Goal: Transaction & Acquisition: Book appointment/travel/reservation

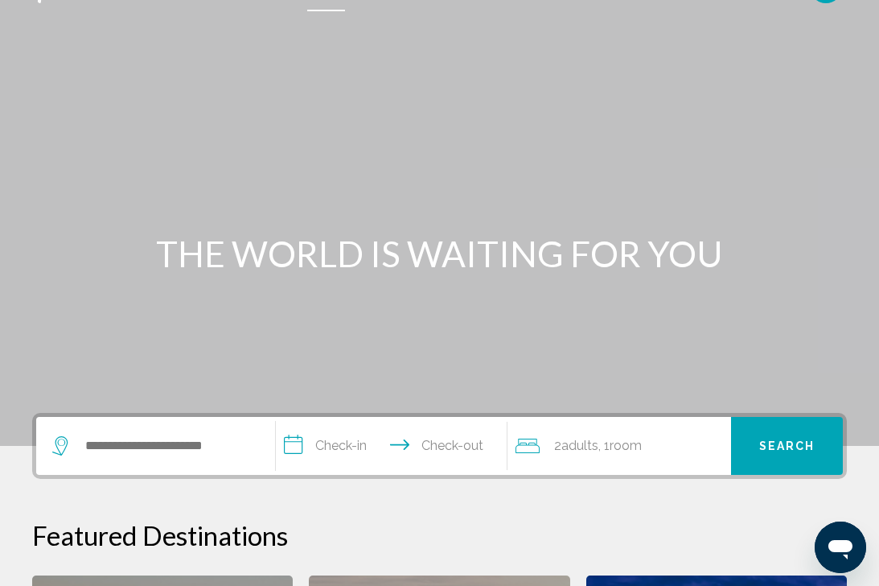
scroll to position [36, 0]
click at [171, 458] on div "Search widget" at bounding box center [155, 446] width 207 height 58
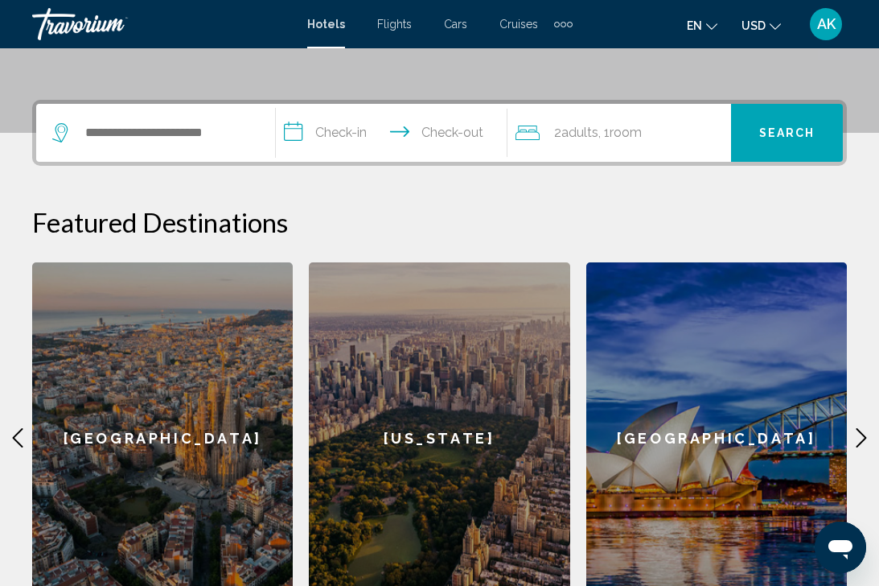
scroll to position [397, 0]
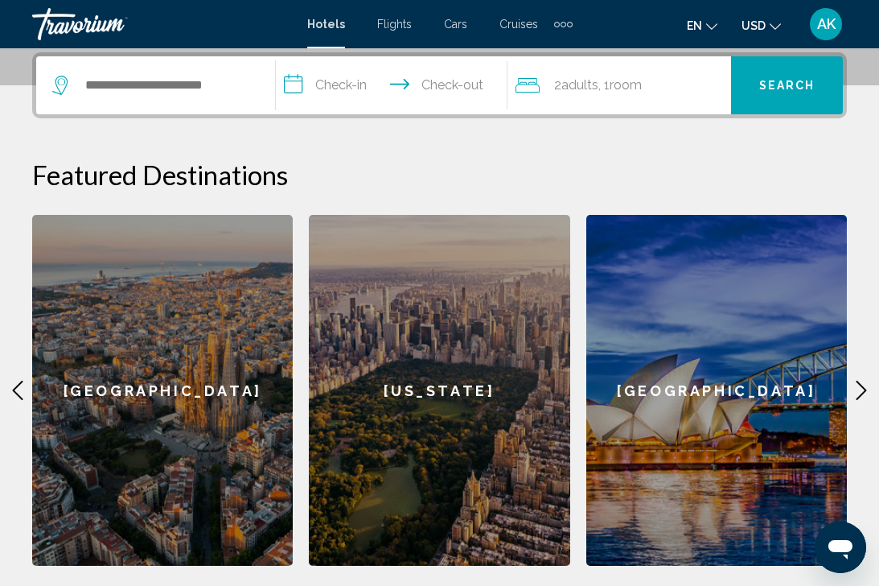
click at [168, 99] on div "Search widget" at bounding box center [155, 85] width 207 height 58
click at [168, 86] on input "Search widget" at bounding box center [167, 85] width 167 height 24
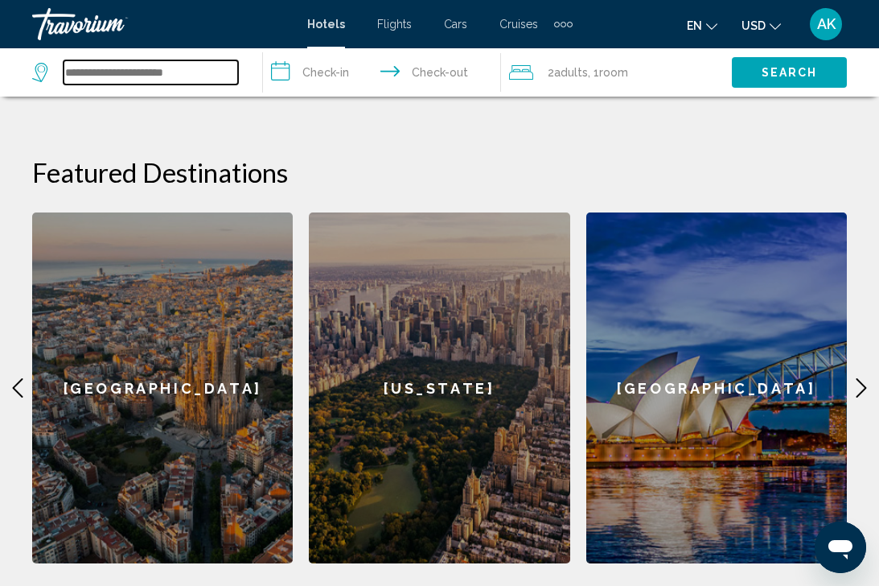
scroll to position [273, 0]
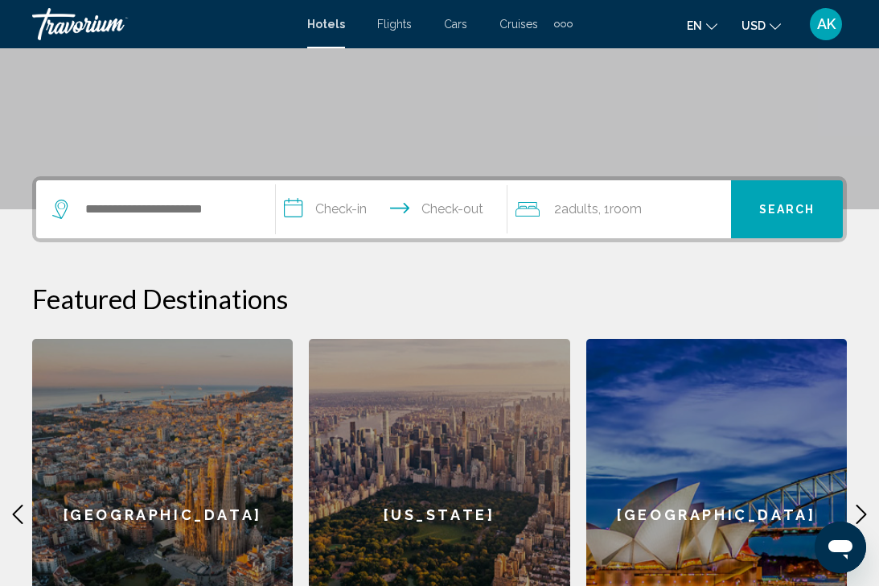
click at [461, 491] on div "[US_STATE]" at bounding box center [439, 514] width 261 height 351
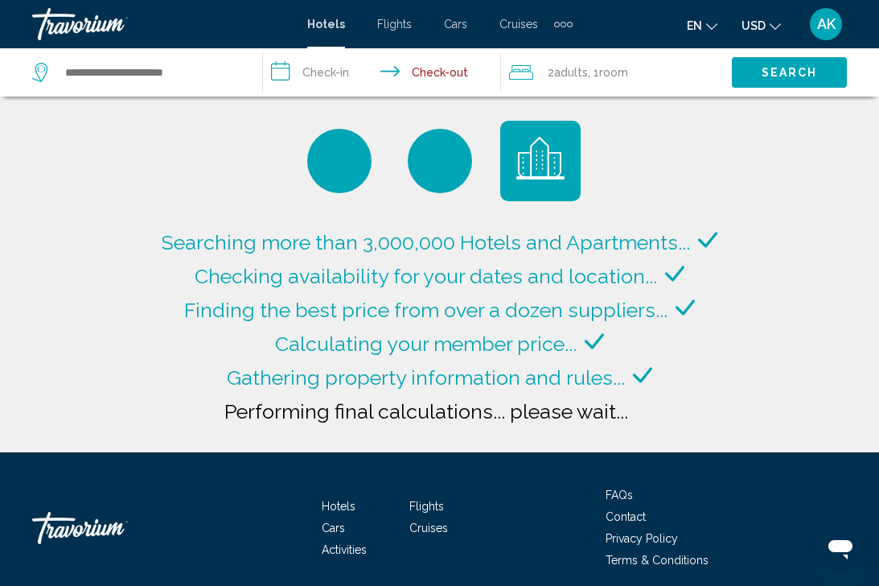
type input "**********"
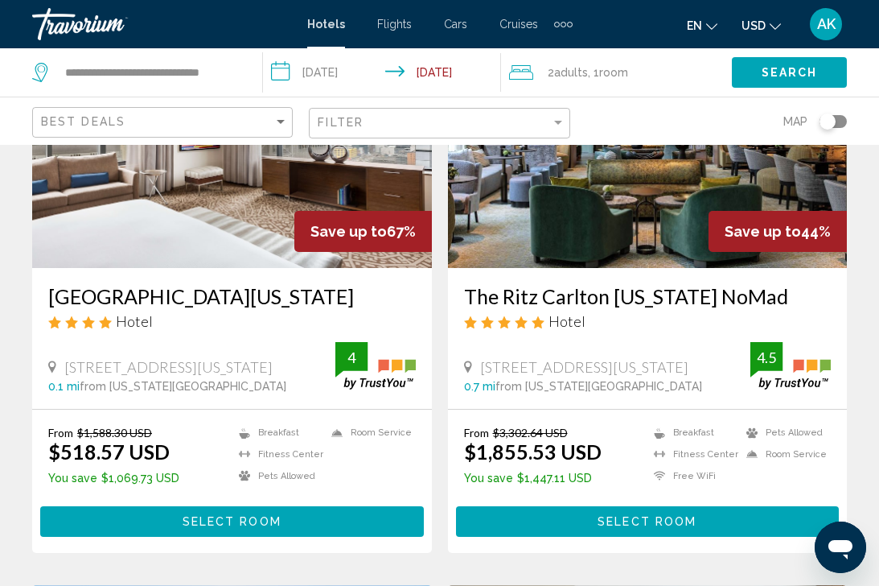
scroll to position [187, 0]
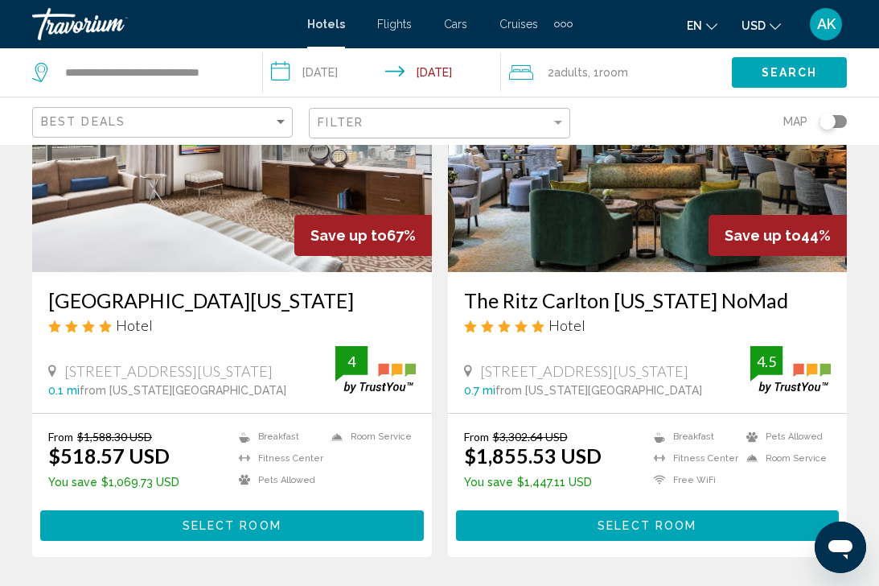
click at [129, 300] on h3 "[GEOGRAPHIC_DATA][US_STATE]" at bounding box center [232, 300] width 368 height 24
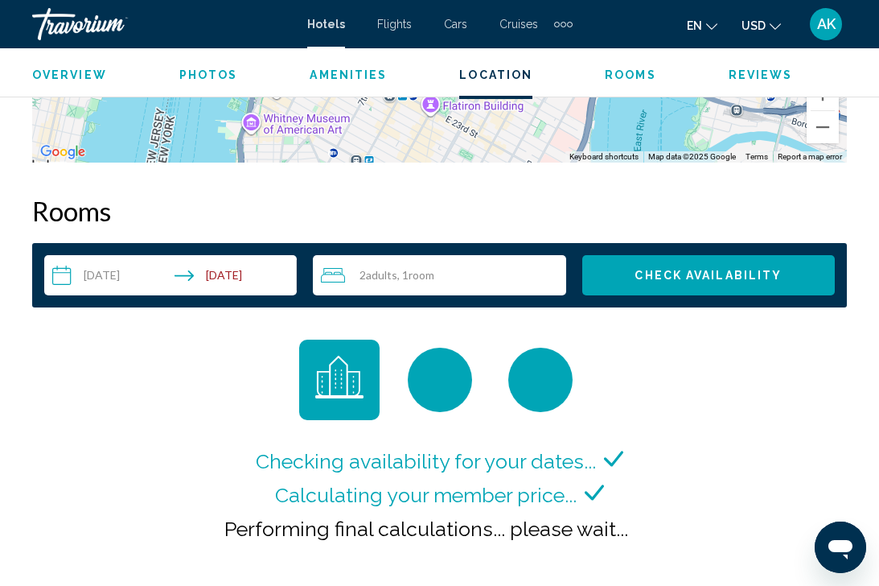
scroll to position [2207, 0]
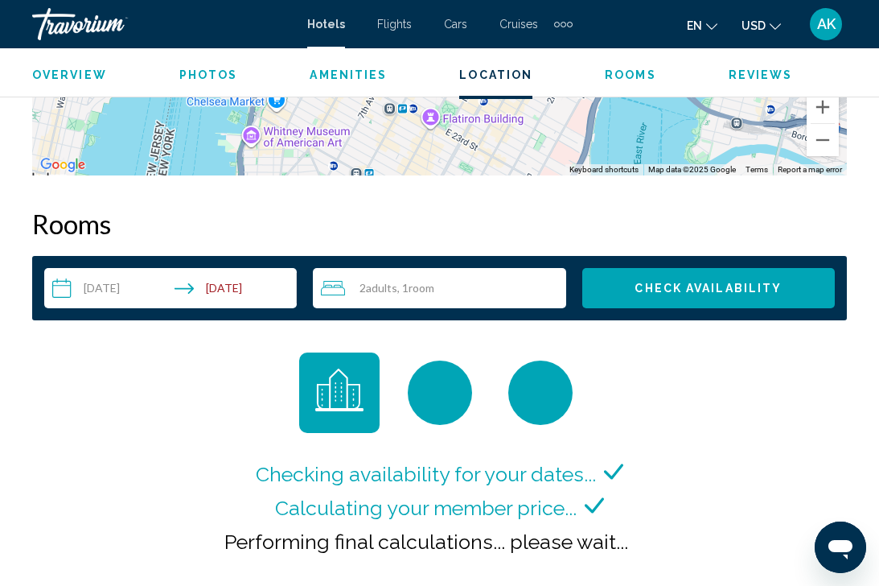
click at [213, 280] on input "**********" at bounding box center [173, 290] width 259 height 45
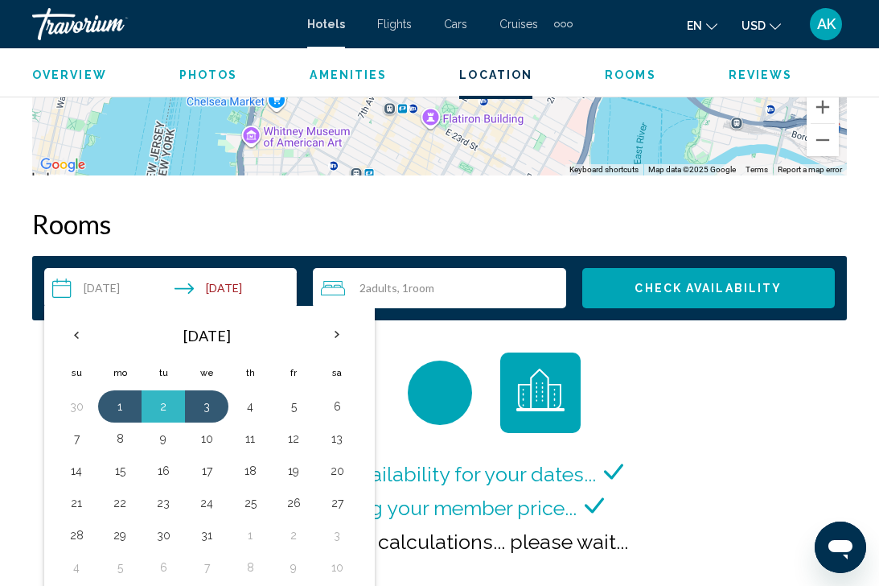
click at [213, 280] on input "**********" at bounding box center [173, 290] width 259 height 45
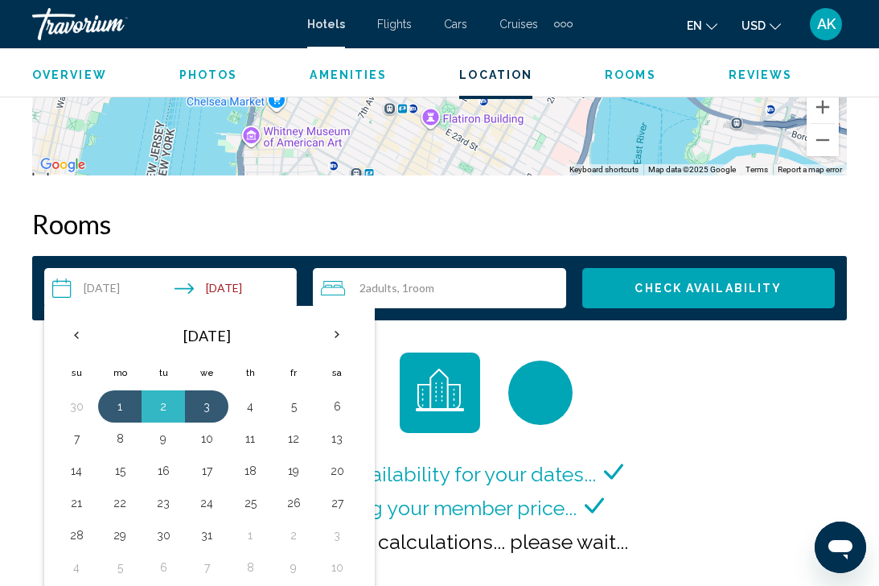
click at [369, 210] on h2 "Rooms" at bounding box center [439, 224] width 815 height 32
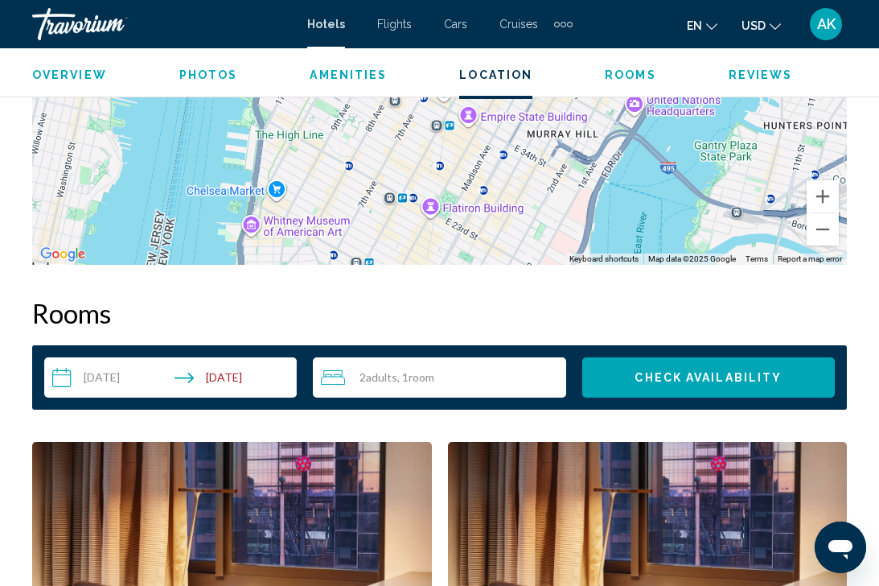
scroll to position [1474, 0]
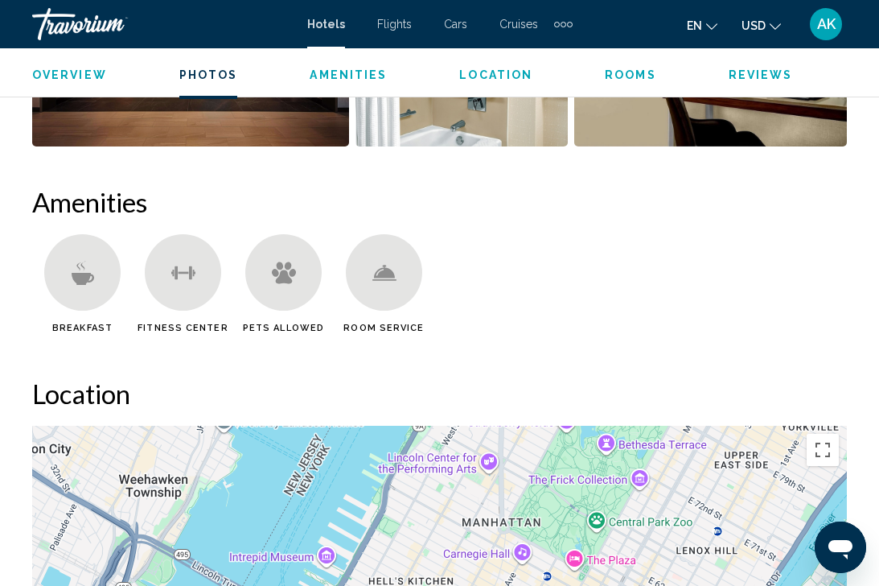
click at [400, 25] on span "Flights" at bounding box center [394, 24] width 35 height 13
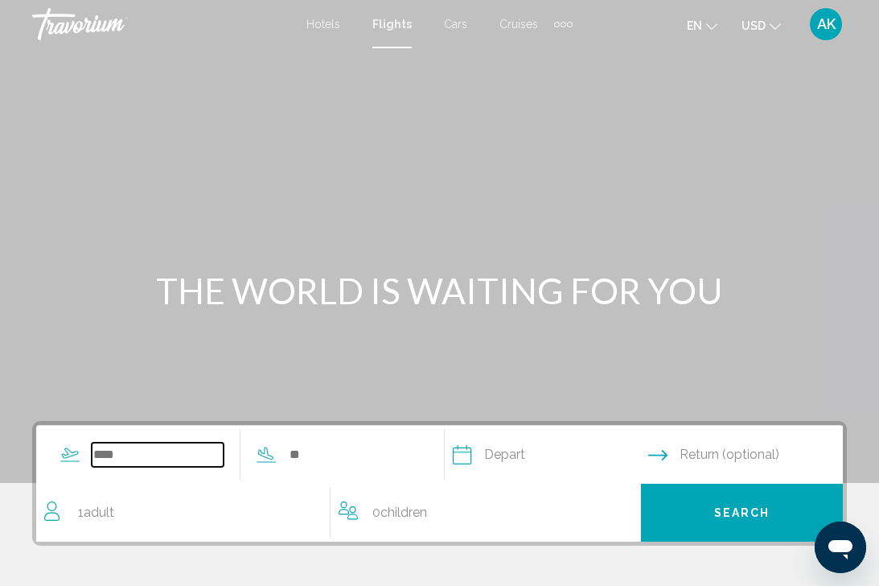
click at [114, 452] on input "Search widget" at bounding box center [158, 454] width 132 height 24
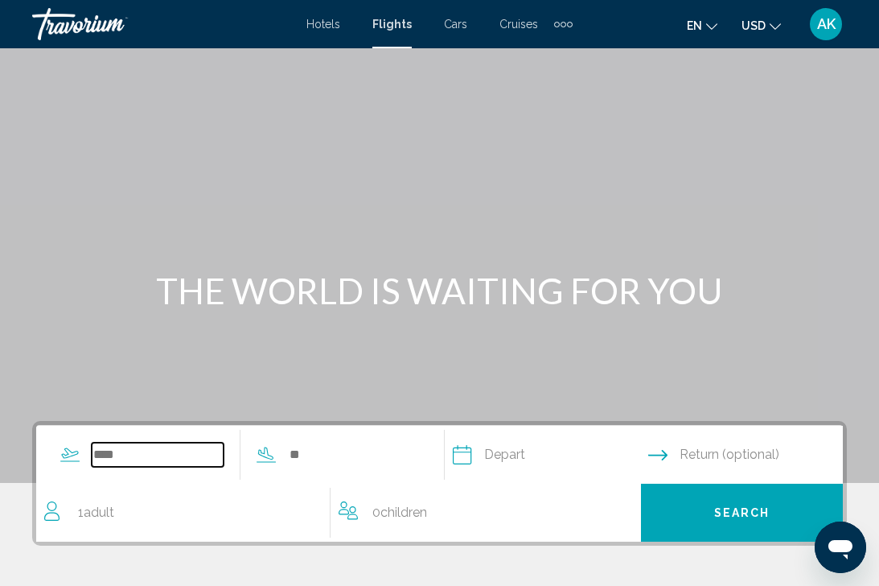
scroll to position [318, 0]
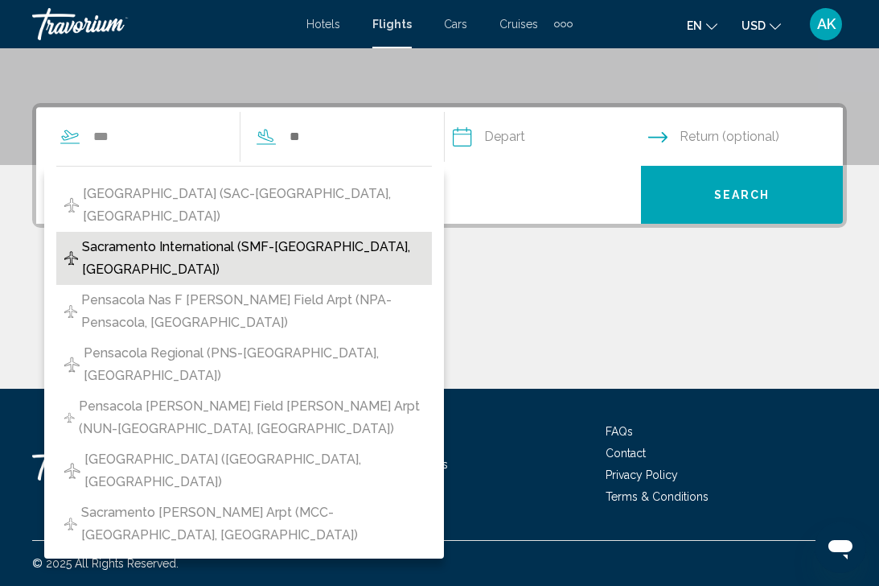
click at [249, 236] on span "Sacramento International (SMF-[GEOGRAPHIC_DATA], [GEOGRAPHIC_DATA])" at bounding box center [253, 258] width 342 height 45
type input "**********"
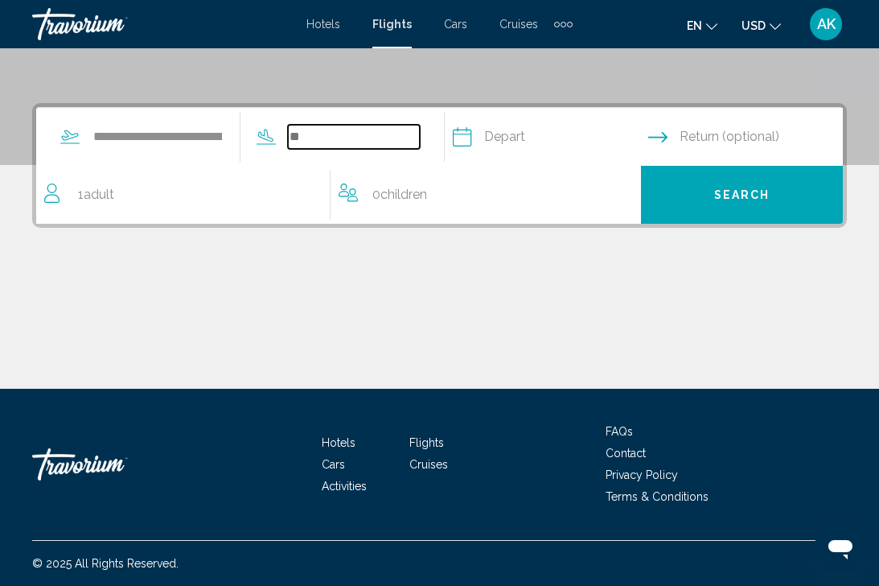
click at [343, 135] on input "Search widget" at bounding box center [354, 137] width 132 height 24
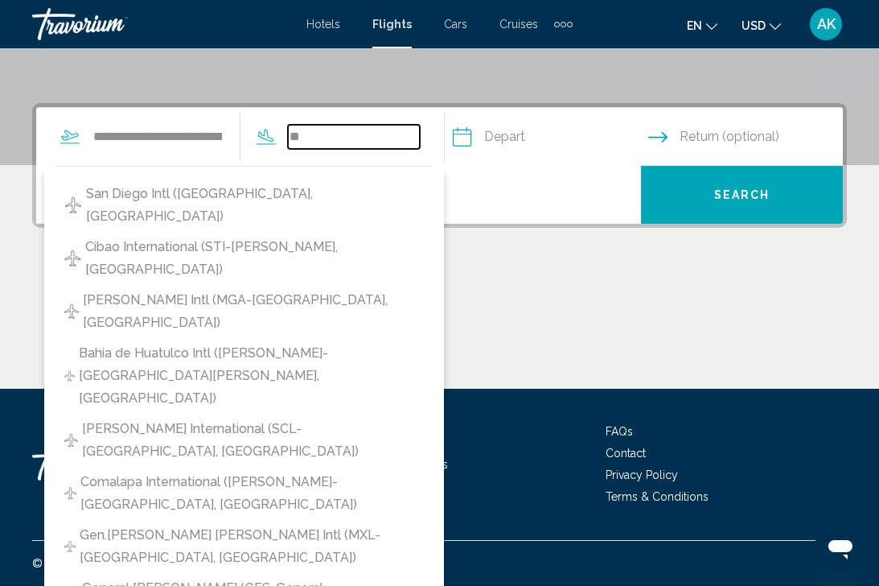
type input "*"
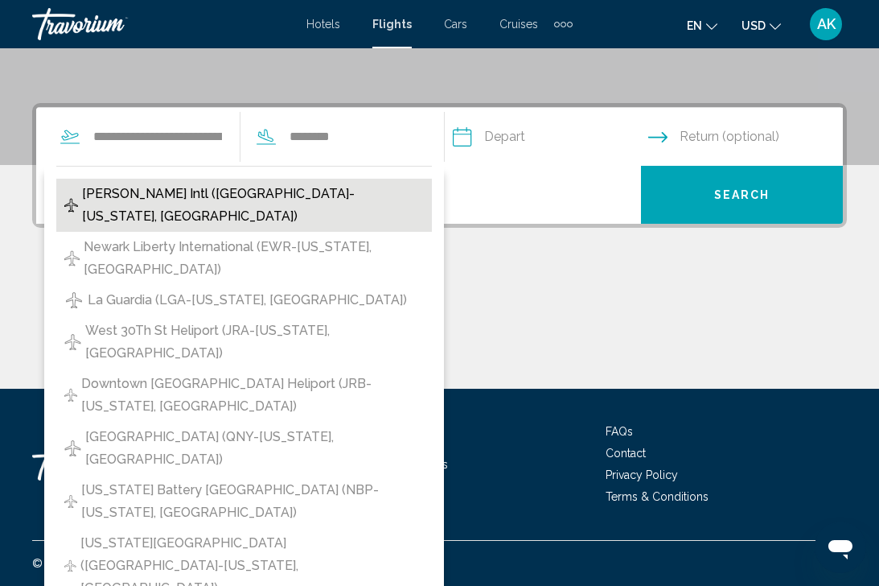
click at [288, 191] on span "[PERSON_NAME] Intl ([GEOGRAPHIC_DATA]-[US_STATE], [GEOGRAPHIC_DATA])" at bounding box center [253, 205] width 342 height 45
type input "**********"
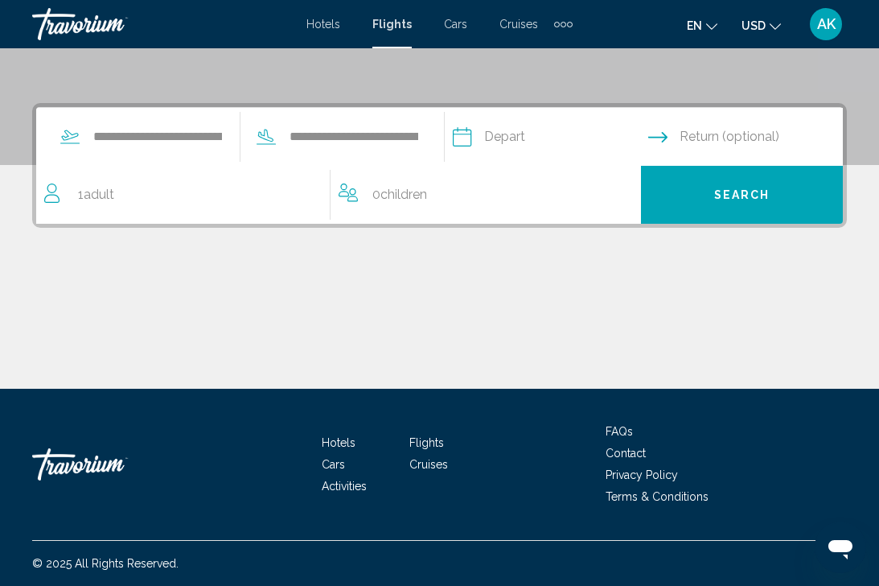
click at [585, 138] on input "Depart date" at bounding box center [550, 139] width 202 height 63
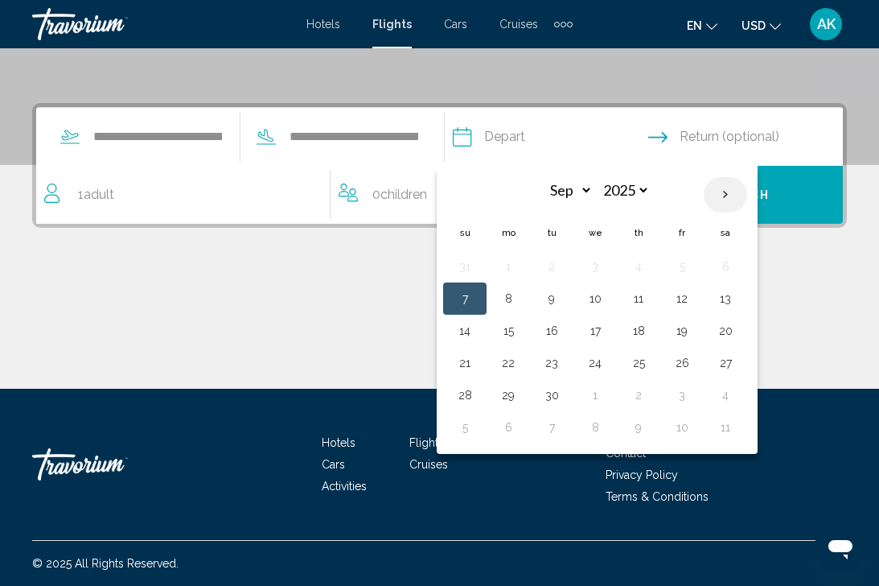
click at [747, 192] on th "Next month" at bounding box center [725, 194] width 43 height 35
select select "**"
click at [651, 367] on button "25" at bounding box center [639, 362] width 26 height 23
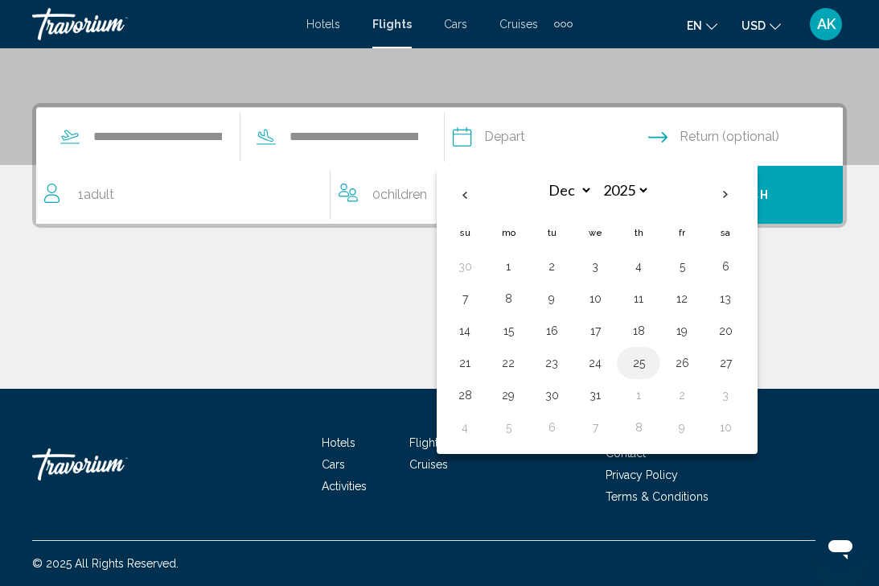
type input "**********"
select select "**"
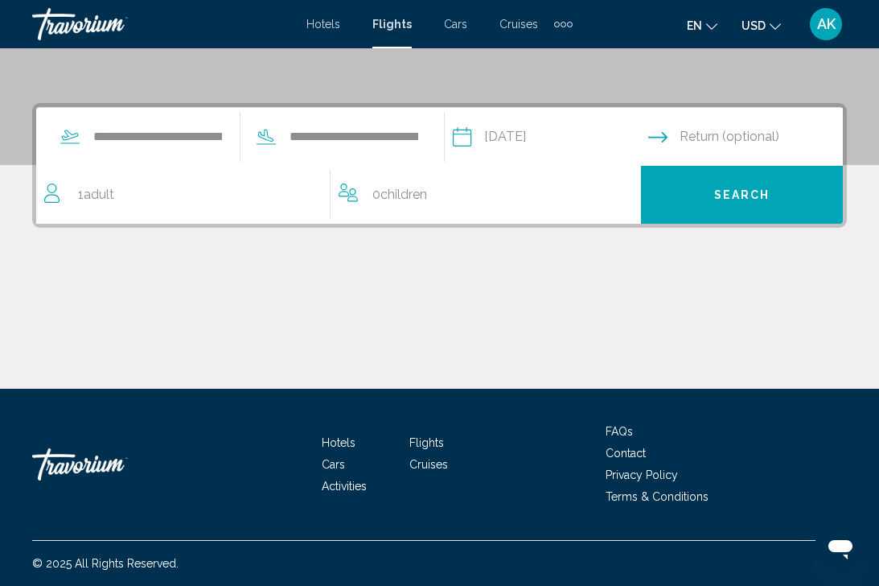
click at [745, 134] on input "Return date" at bounding box center [749, 139] width 202 height 63
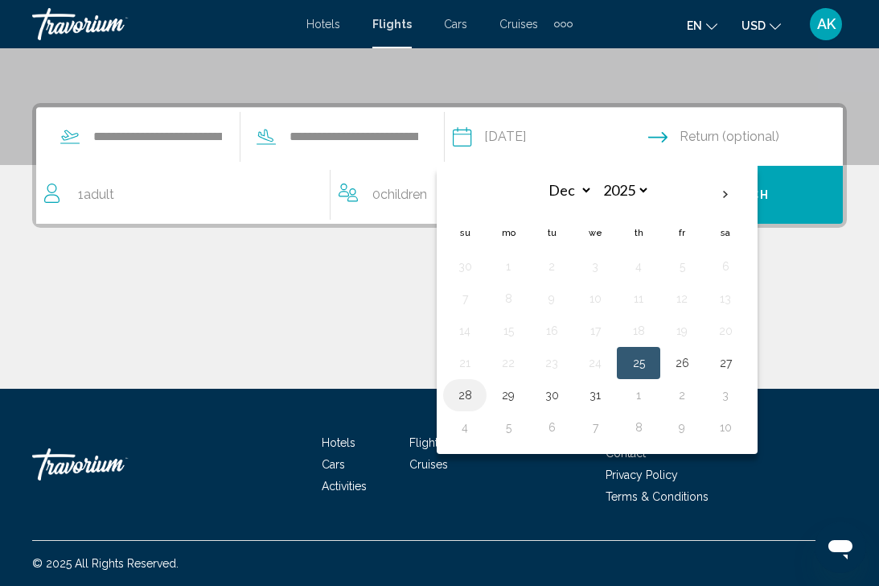
click at [478, 392] on button "28" at bounding box center [465, 395] width 26 height 23
type input "**********"
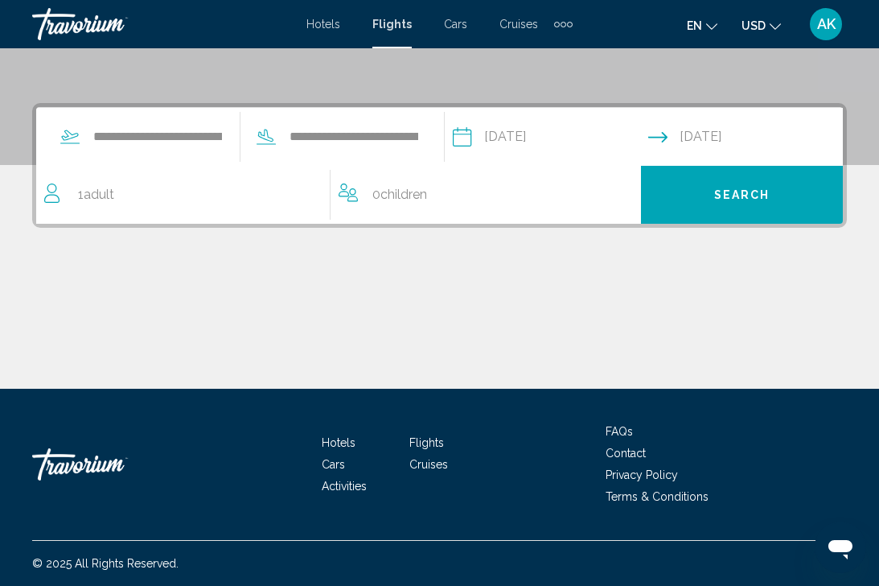
click at [179, 214] on div "1 Adult Adults" at bounding box center [187, 195] width 286 height 58
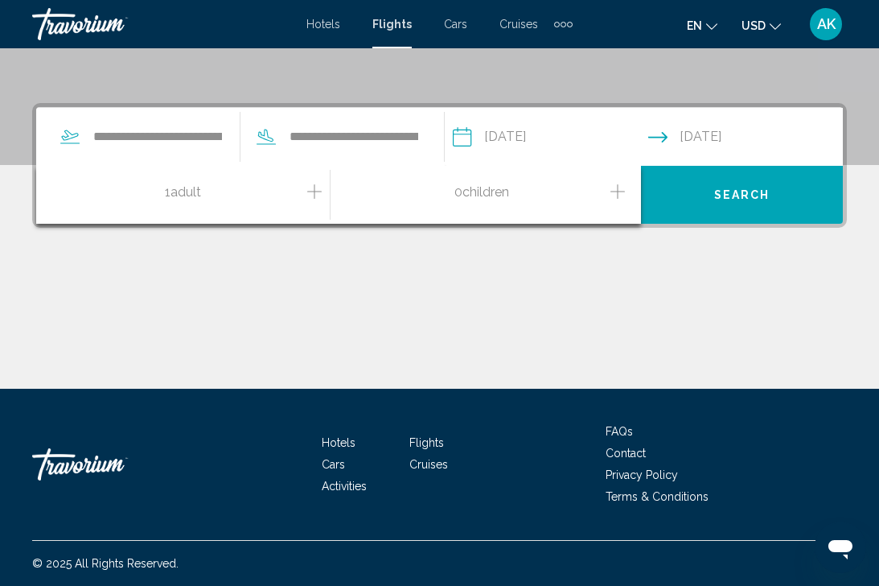
click at [316, 191] on icon "Increment adults" at bounding box center [314, 191] width 14 height 14
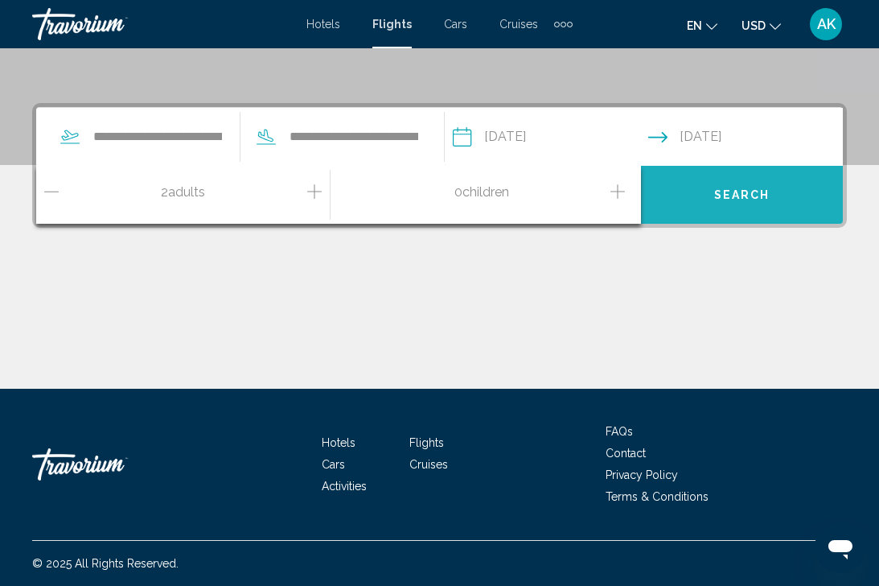
click at [719, 190] on span "Search" at bounding box center [742, 195] width 56 height 13
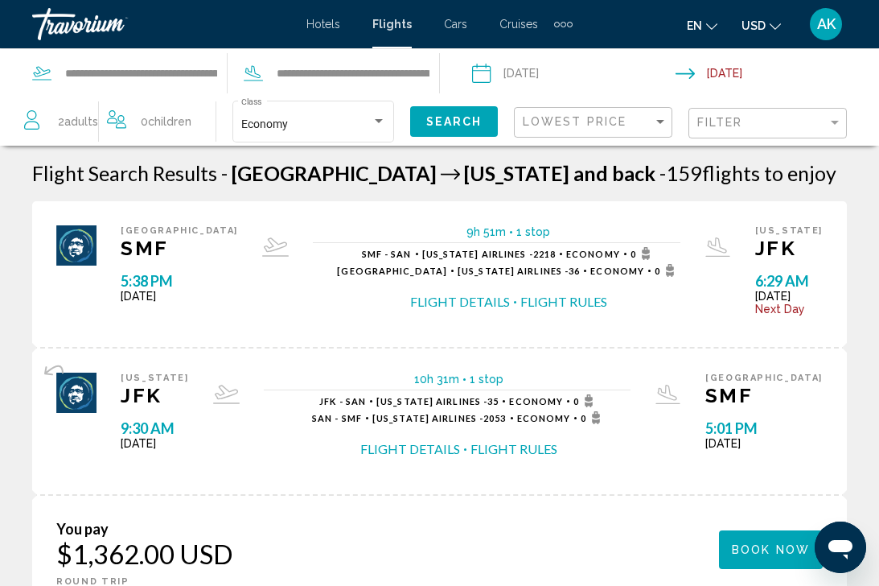
click at [335, 26] on span "Hotels" at bounding box center [323, 24] width 34 height 13
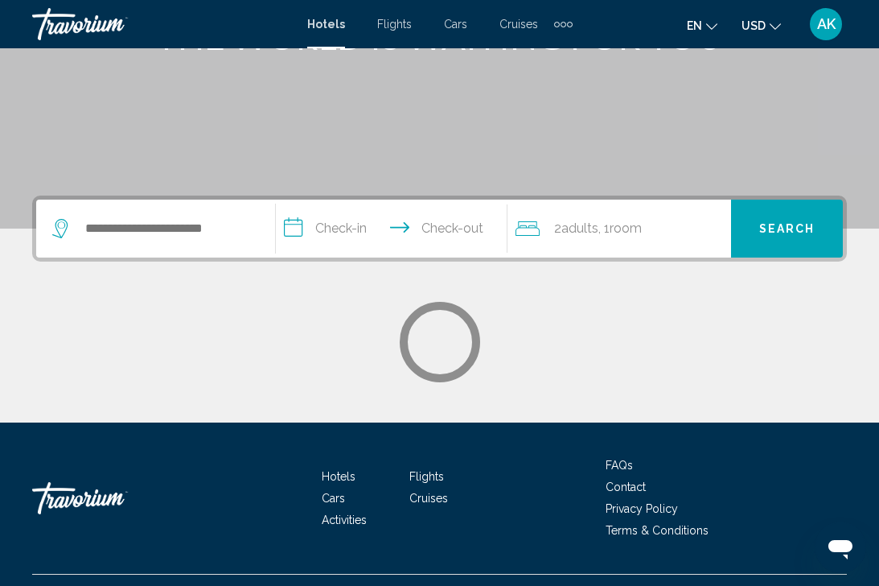
scroll to position [260, 0]
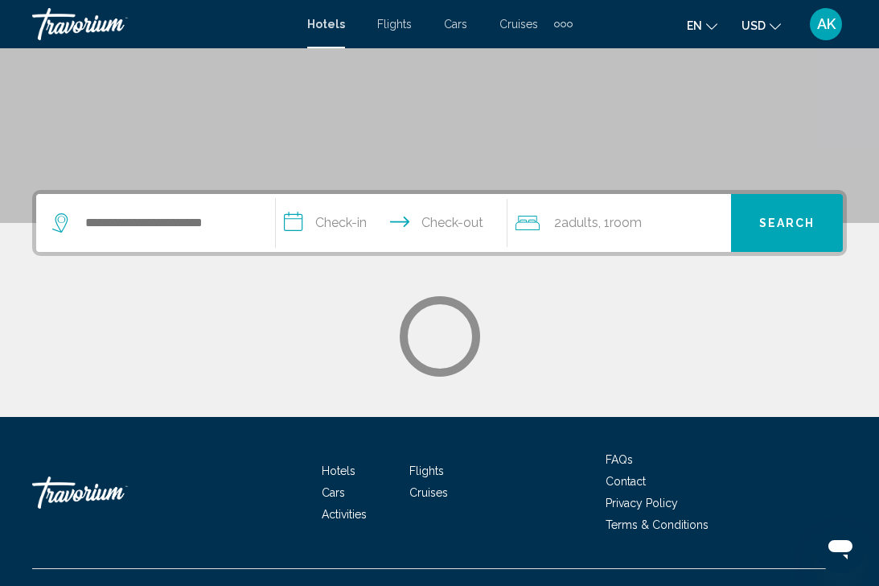
click at [229, 237] on div "Search widget" at bounding box center [155, 223] width 207 height 58
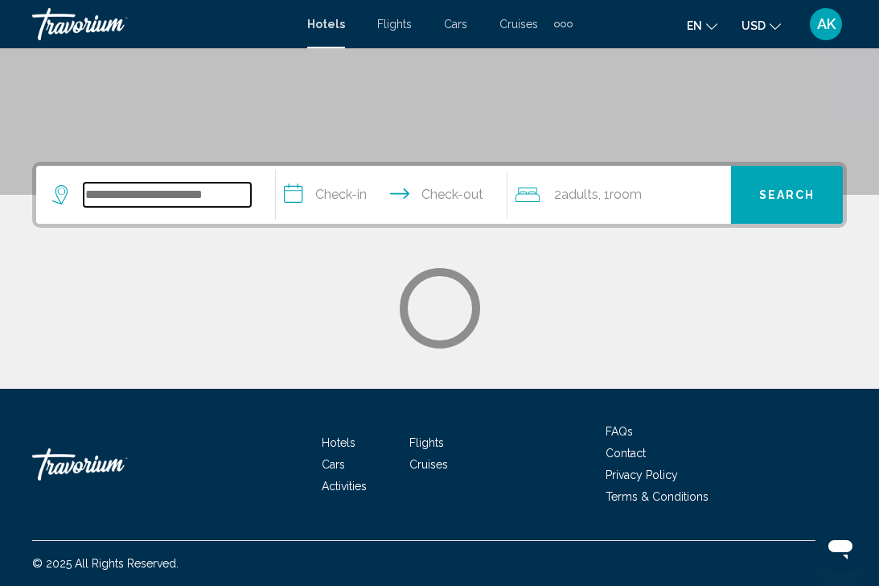
click at [217, 204] on input "Search widget" at bounding box center [167, 195] width 167 height 24
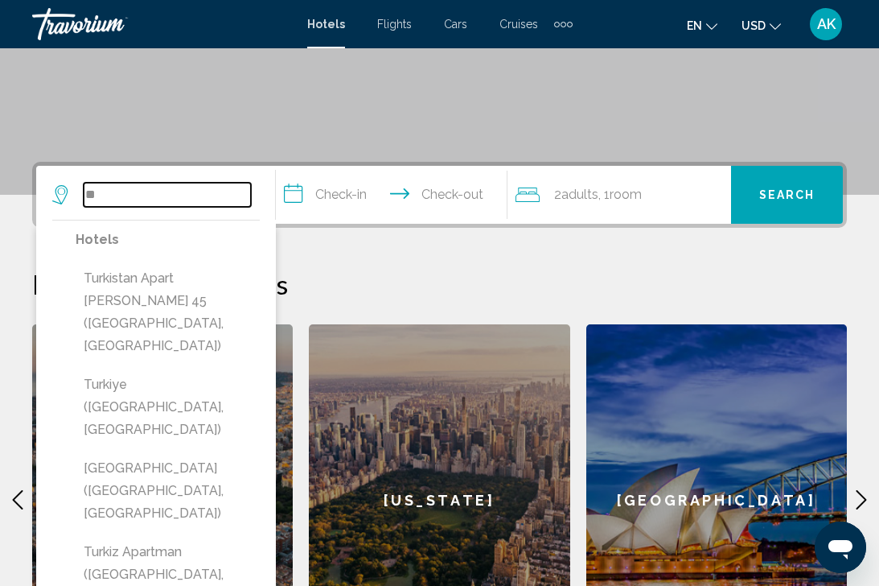
type input "*"
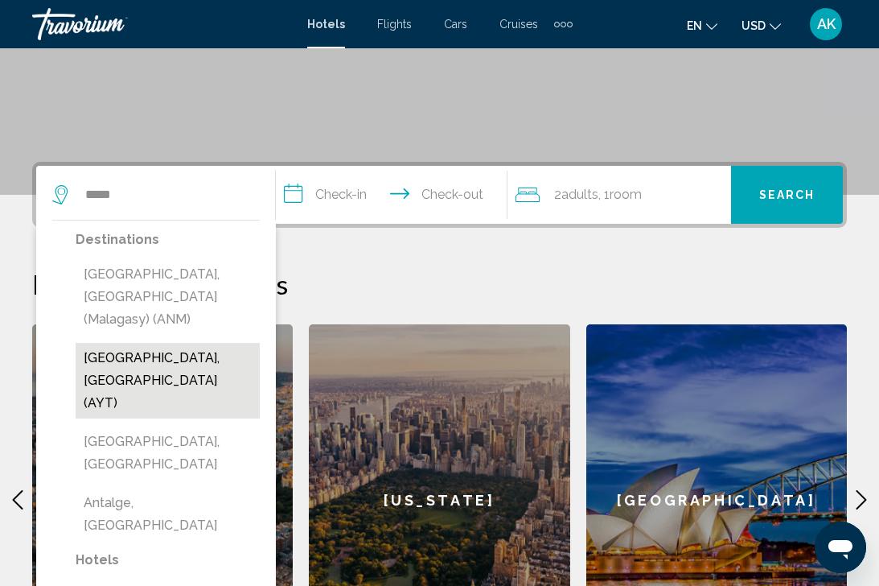
click at [154, 343] on button "[GEOGRAPHIC_DATA], [GEOGRAPHIC_DATA] (AYT)" at bounding box center [168, 381] width 184 height 76
type input "**********"
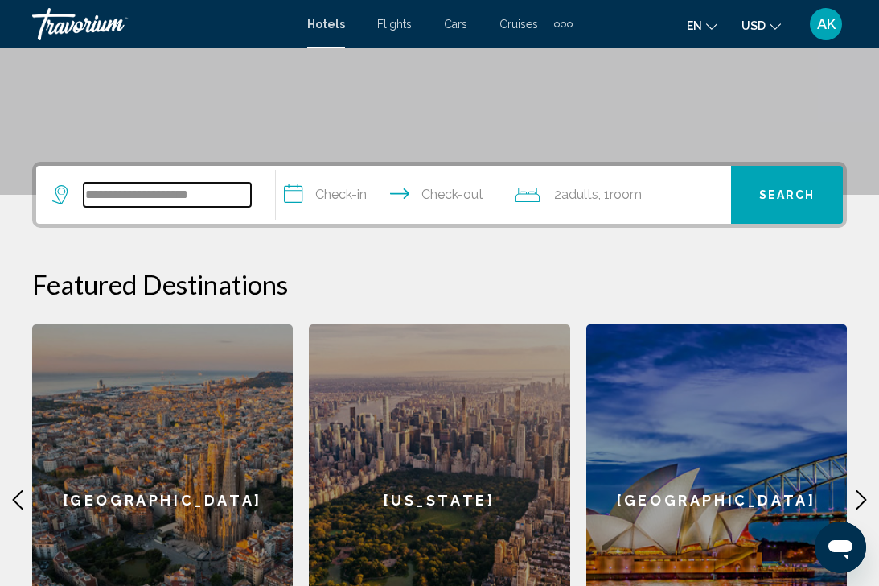
scroll to position [397, 0]
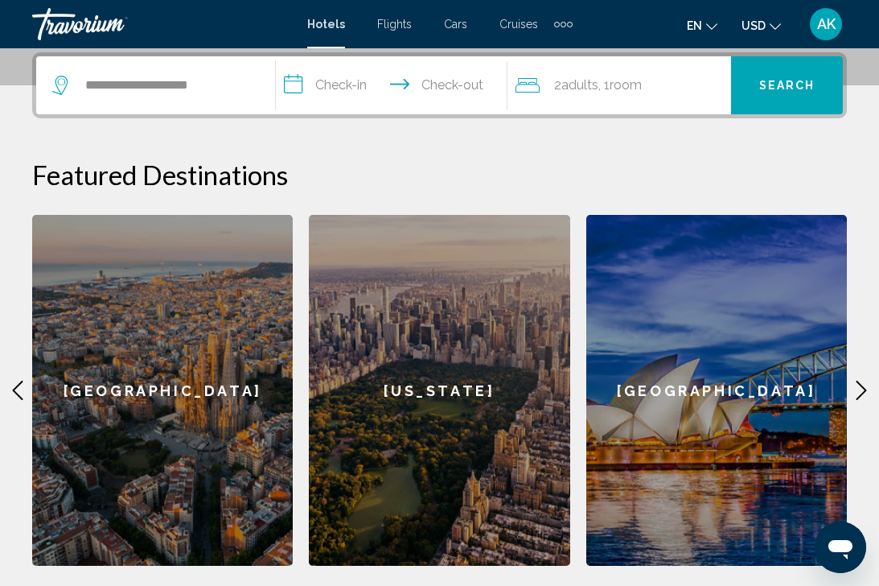
click at [362, 84] on input "**********" at bounding box center [395, 87] width 238 height 63
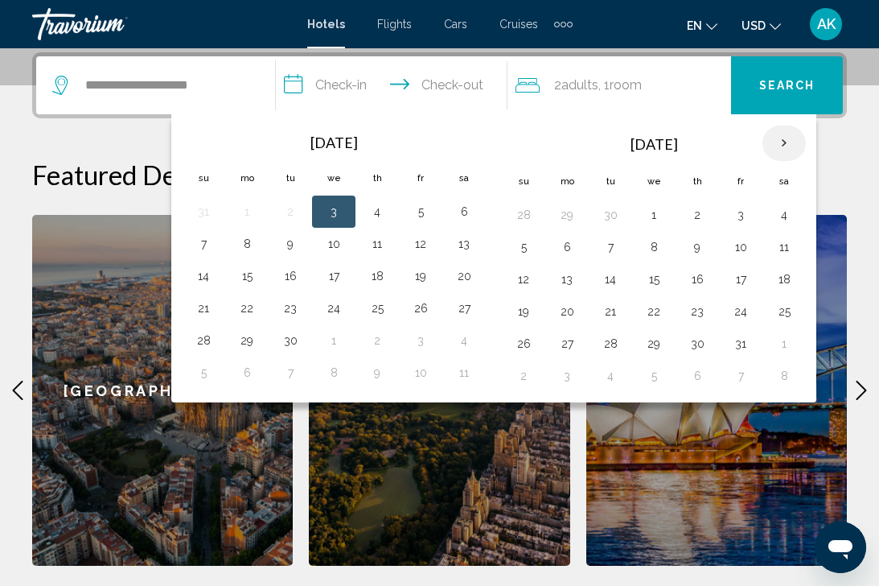
click at [787, 145] on th "Next month" at bounding box center [783, 142] width 43 height 35
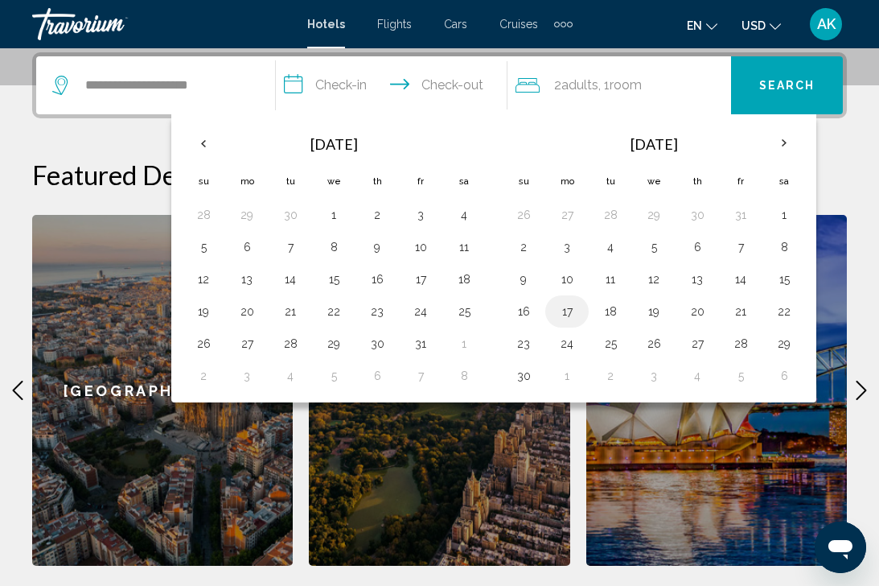
click at [574, 311] on button "17" at bounding box center [567, 311] width 26 height 23
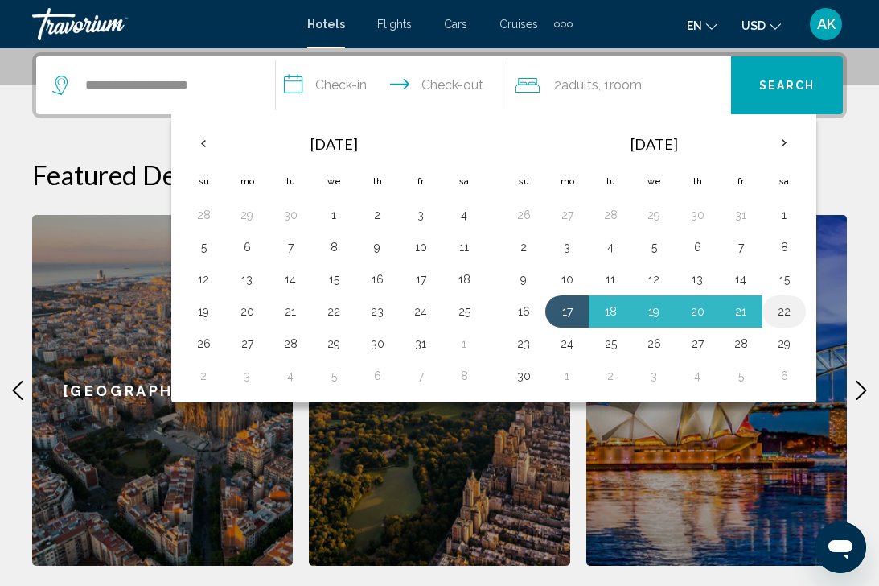
click at [794, 311] on button "22" at bounding box center [784, 311] width 26 height 23
type input "**********"
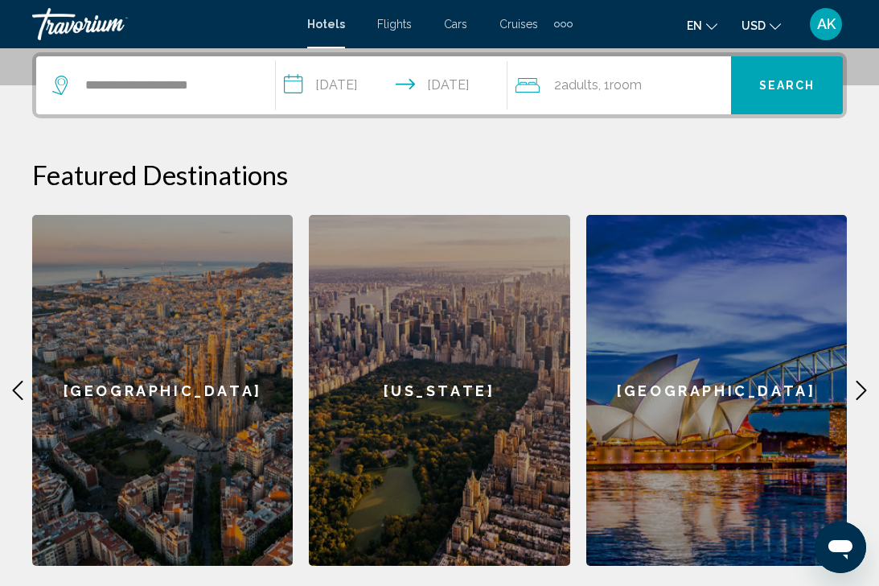
click at [768, 89] on span "Search" at bounding box center [787, 86] width 56 height 13
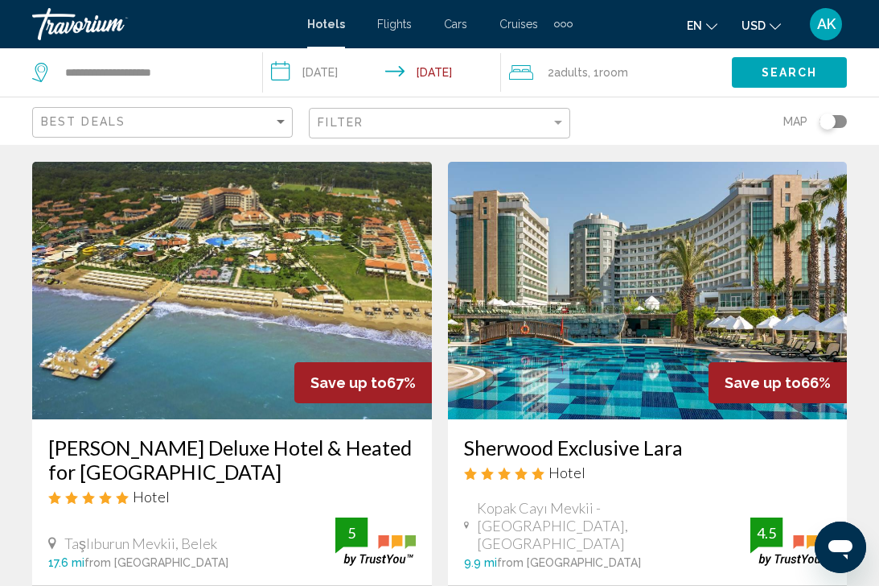
scroll to position [594, 0]
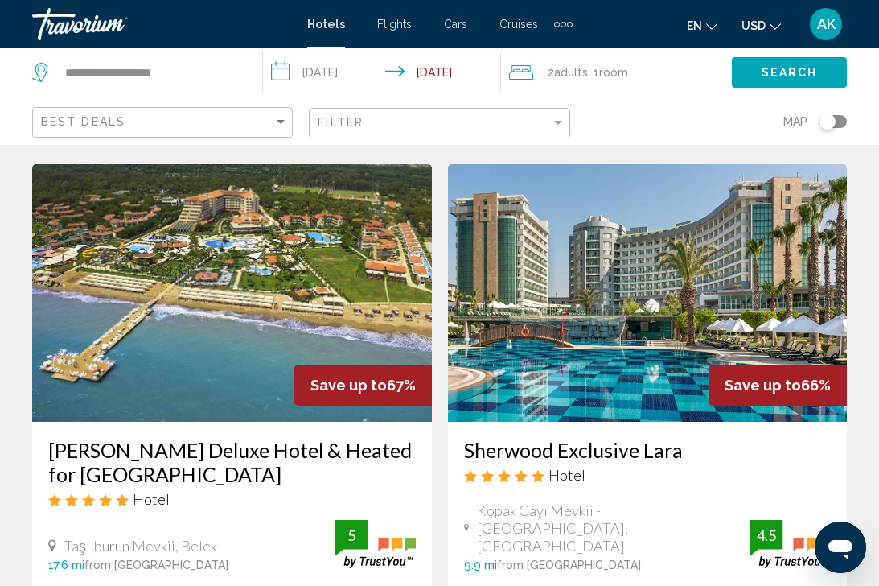
click at [395, 269] on img "Main content" at bounding box center [232, 292] width 400 height 257
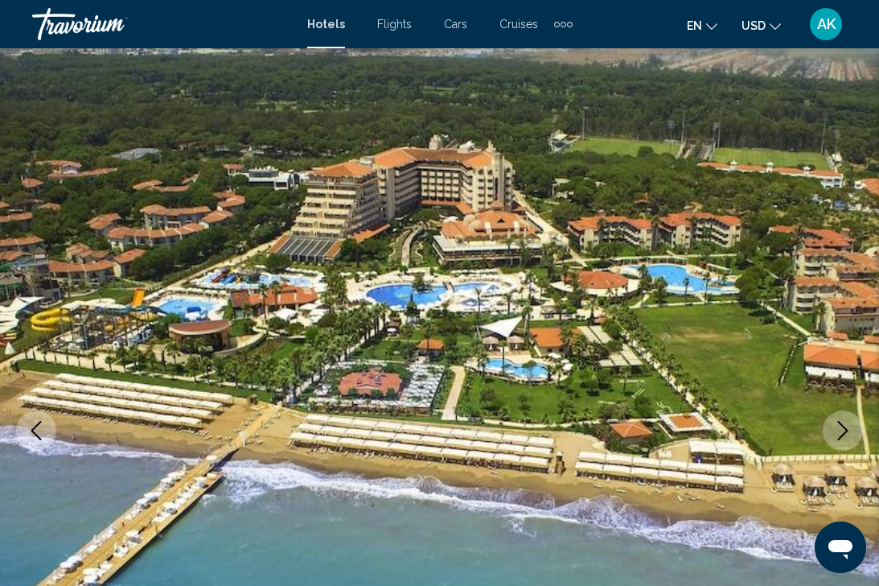
click at [841, 438] on icon "Next image" at bounding box center [842, 430] width 19 height 19
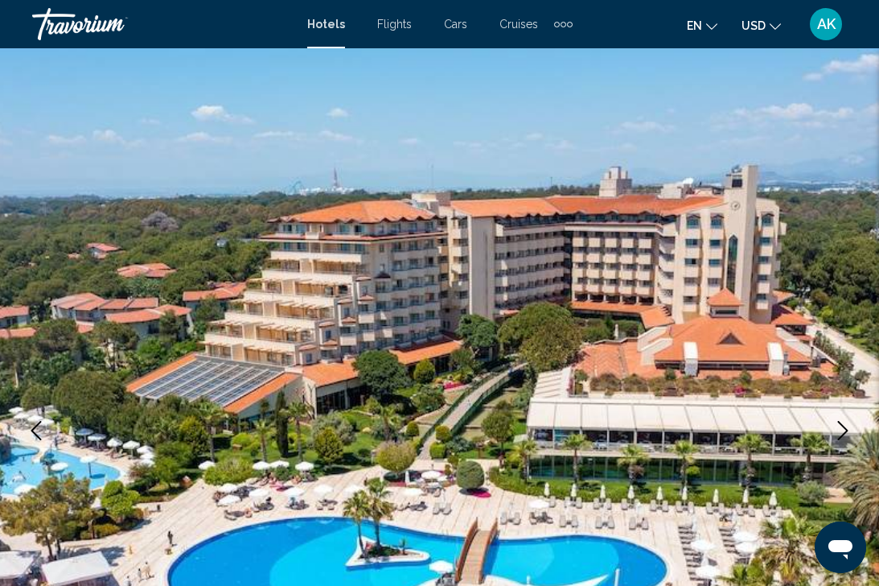
click at [841, 438] on icon "Next image" at bounding box center [842, 430] width 19 height 19
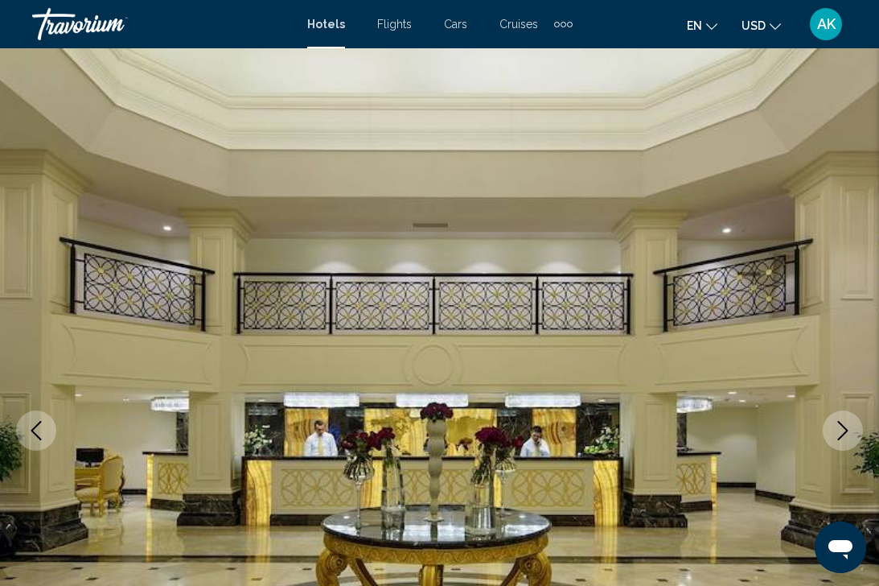
click at [841, 438] on icon "Next image" at bounding box center [842, 430] width 19 height 19
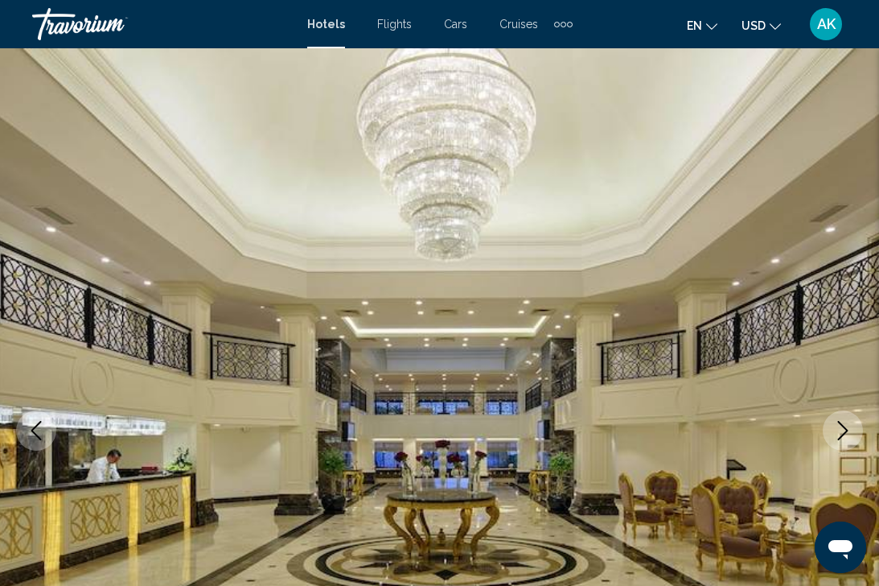
click at [841, 438] on icon "Next image" at bounding box center [842, 430] width 19 height 19
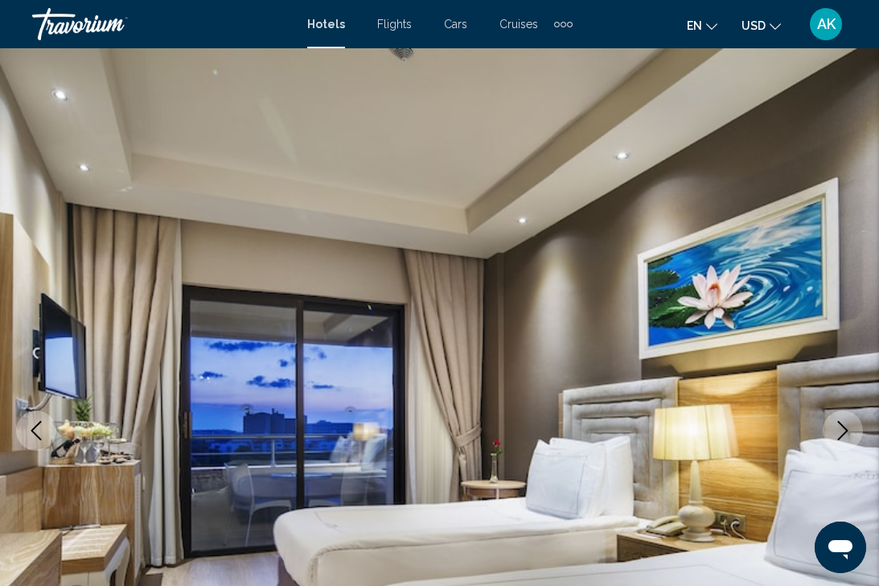
click at [841, 435] on icon "Next image" at bounding box center [843, 430] width 10 height 19
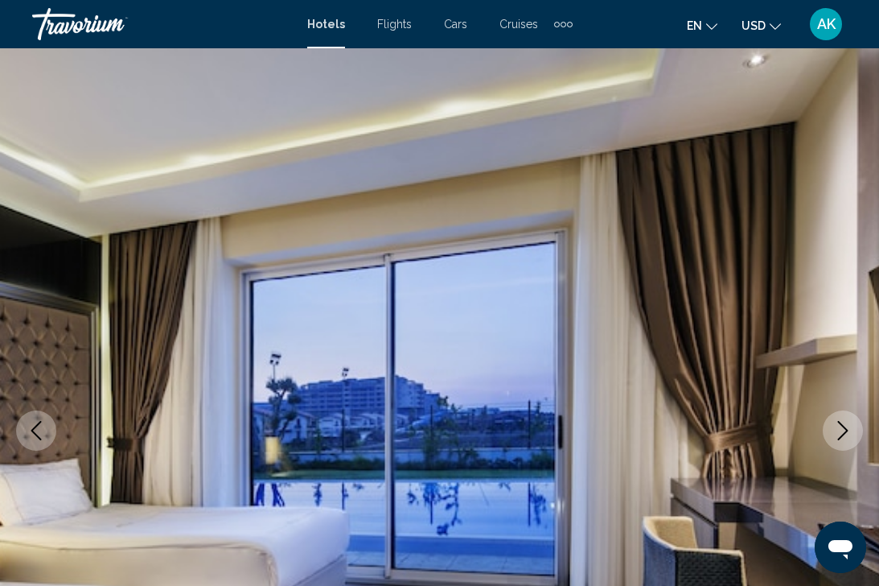
click at [841, 435] on icon "Next image" at bounding box center [843, 430] width 10 height 19
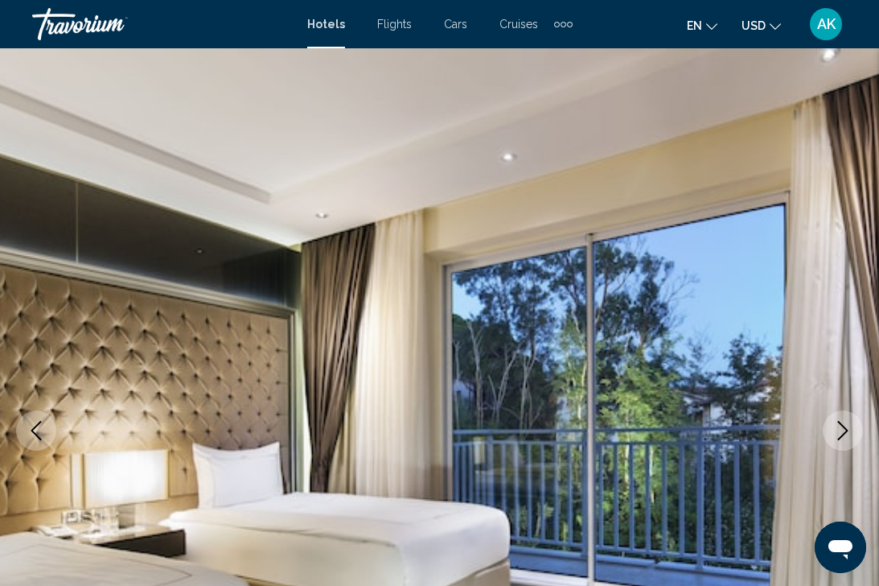
click at [841, 435] on icon "Next image" at bounding box center [843, 430] width 10 height 19
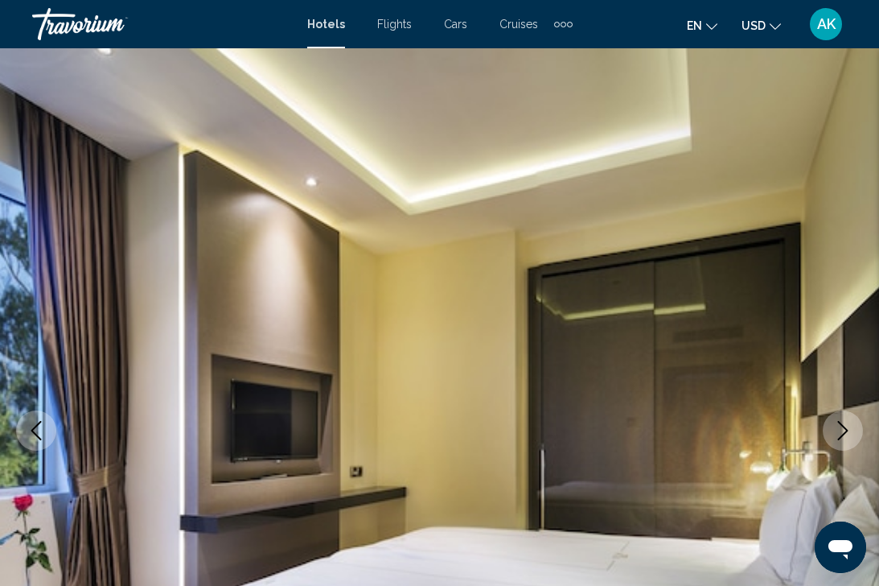
click at [841, 435] on icon "Next image" at bounding box center [843, 430] width 10 height 19
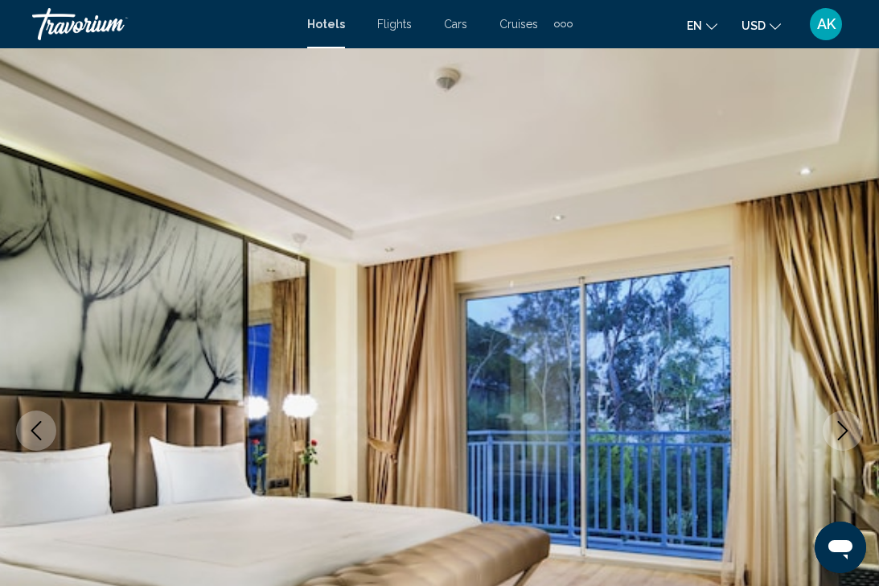
click at [841, 435] on icon "Next image" at bounding box center [843, 430] width 10 height 19
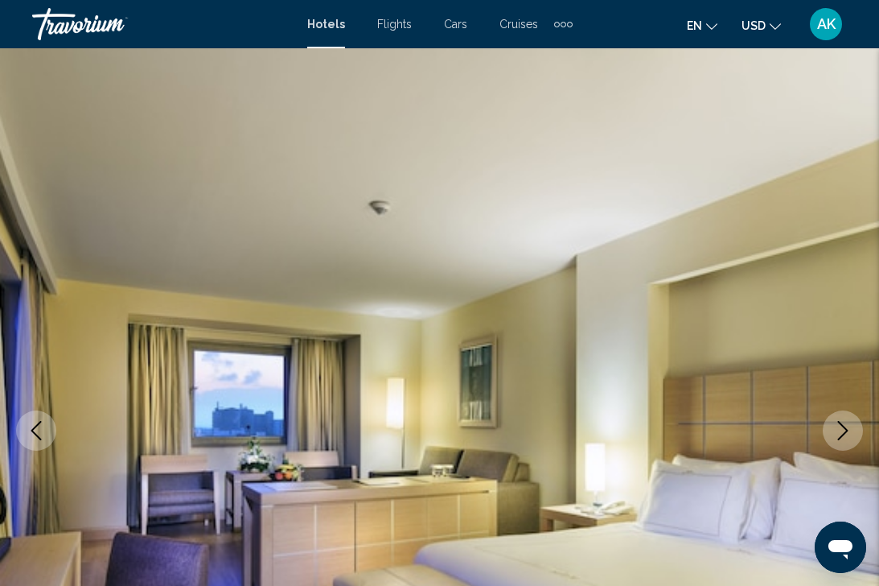
click at [841, 435] on icon "Next image" at bounding box center [843, 430] width 10 height 19
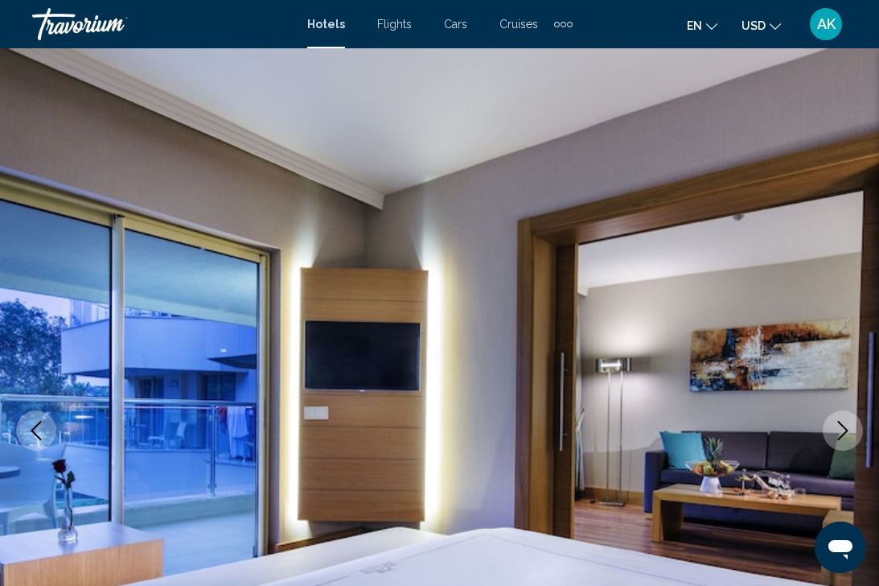
click at [841, 435] on icon "Next image" at bounding box center [843, 430] width 10 height 19
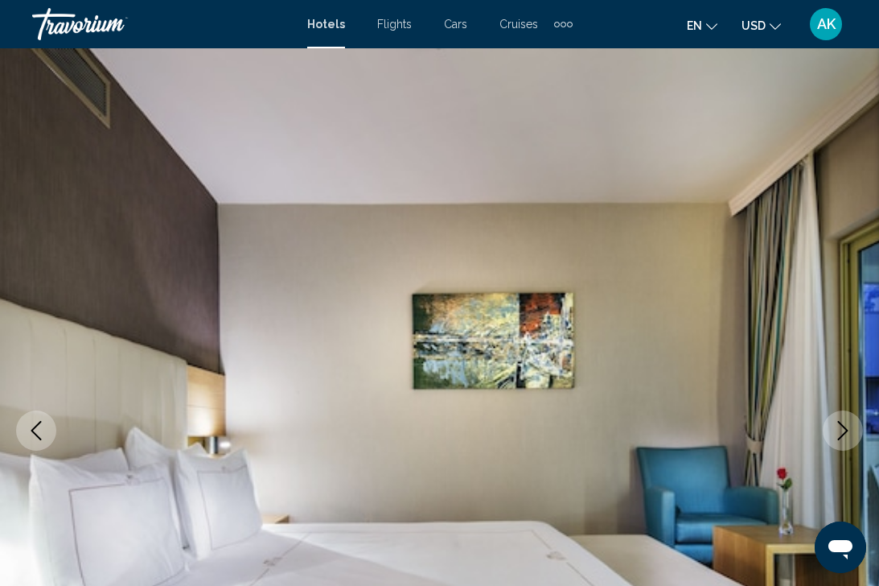
click at [841, 435] on icon "Next image" at bounding box center [843, 430] width 10 height 19
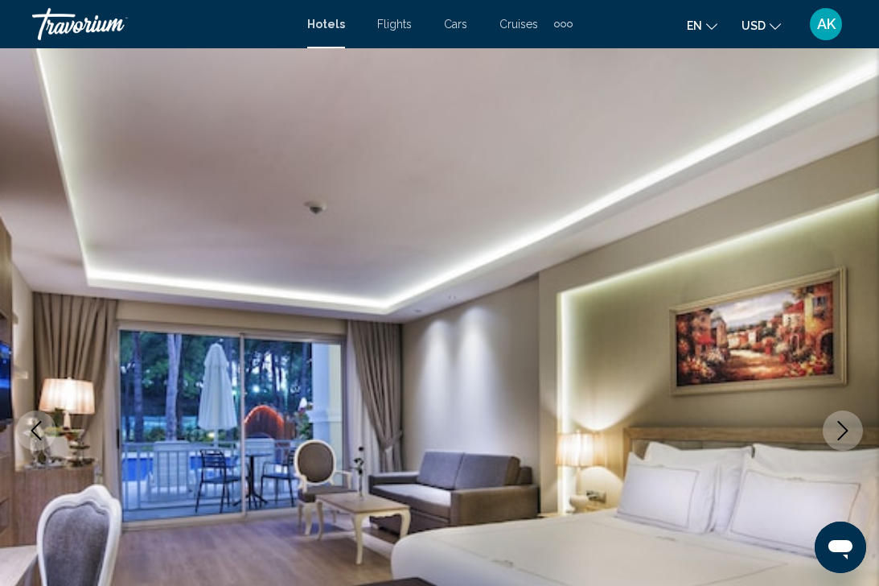
click at [841, 435] on icon "Next image" at bounding box center [843, 430] width 10 height 19
